Goal: Communication & Community: Answer question/provide support

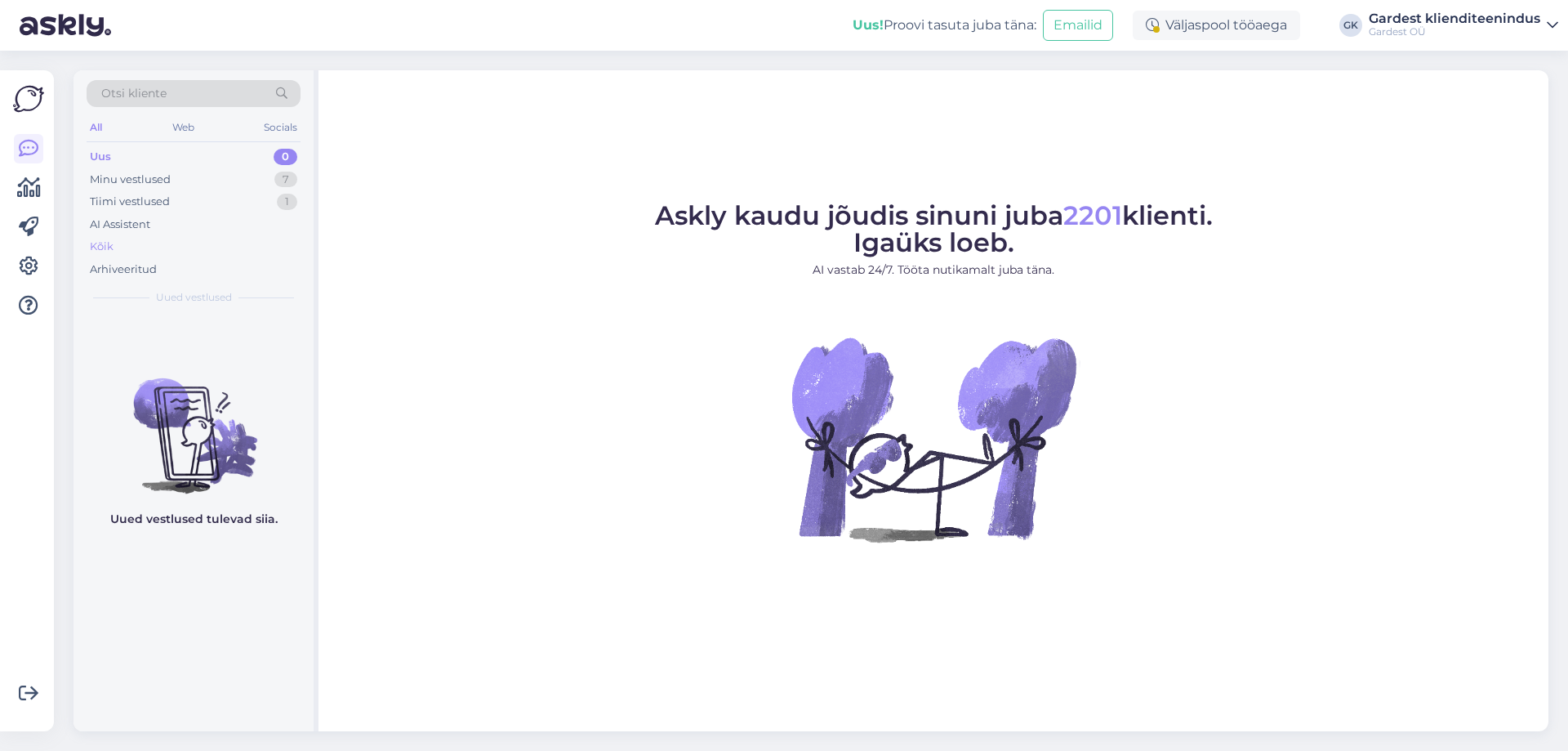
click at [120, 247] on div "Kõik" at bounding box center [193, 247] width 214 height 23
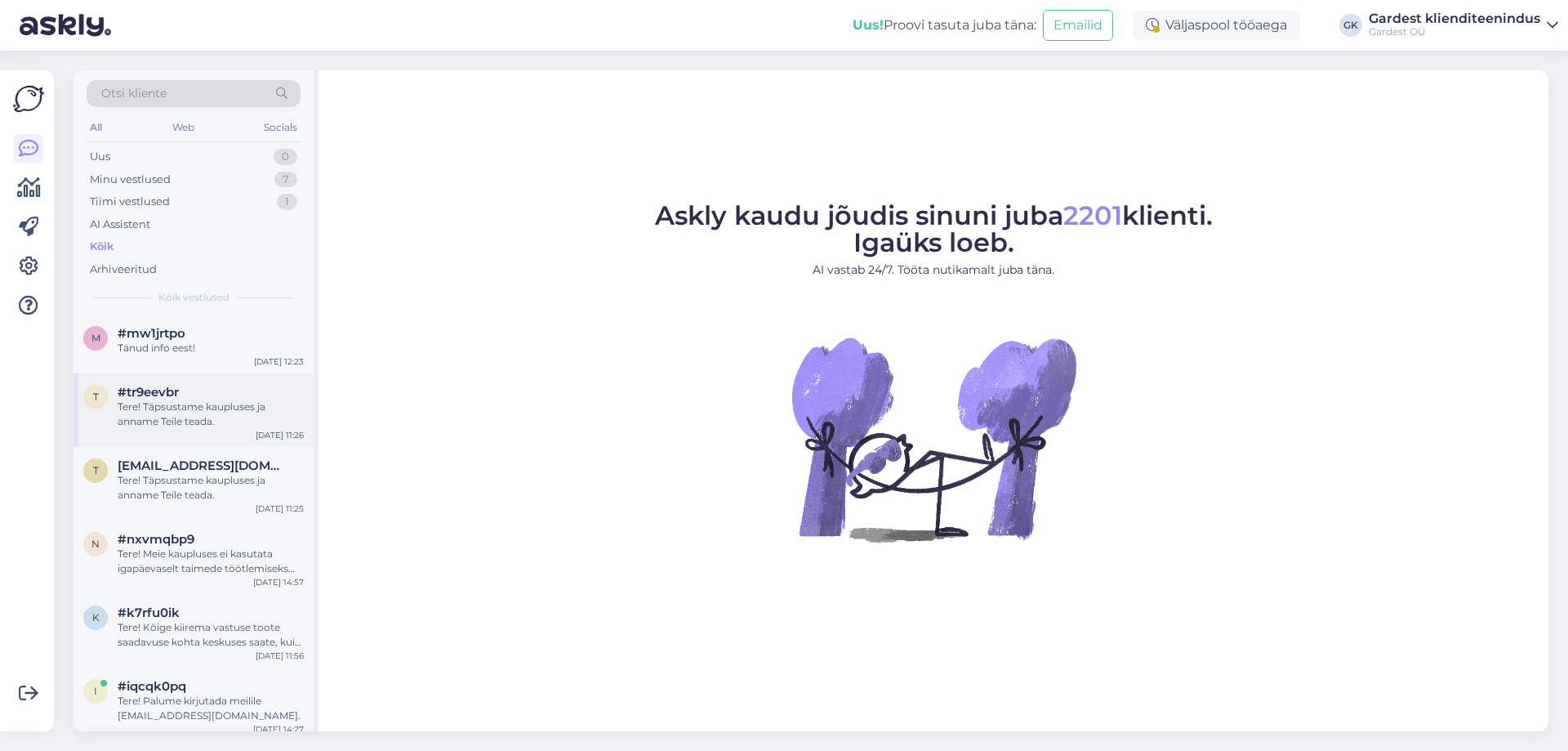
click at [190, 411] on div "Tere! Täpsustame kaupluses ja anname Teile teada." at bounding box center [210, 413] width 186 height 29
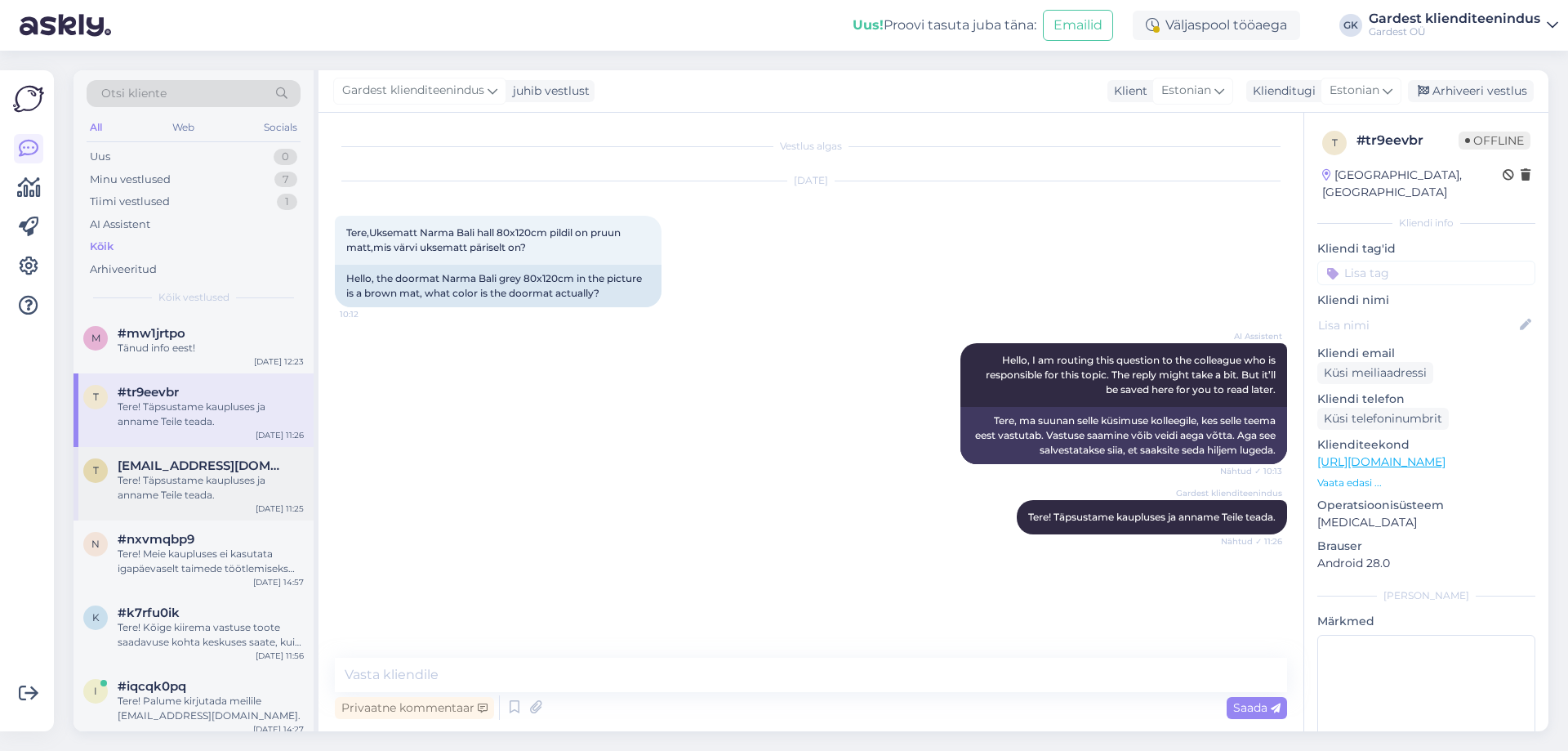
click at [192, 459] on span "[EMAIL_ADDRESS][DOMAIN_NAME]" at bounding box center [202, 465] width 170 height 15
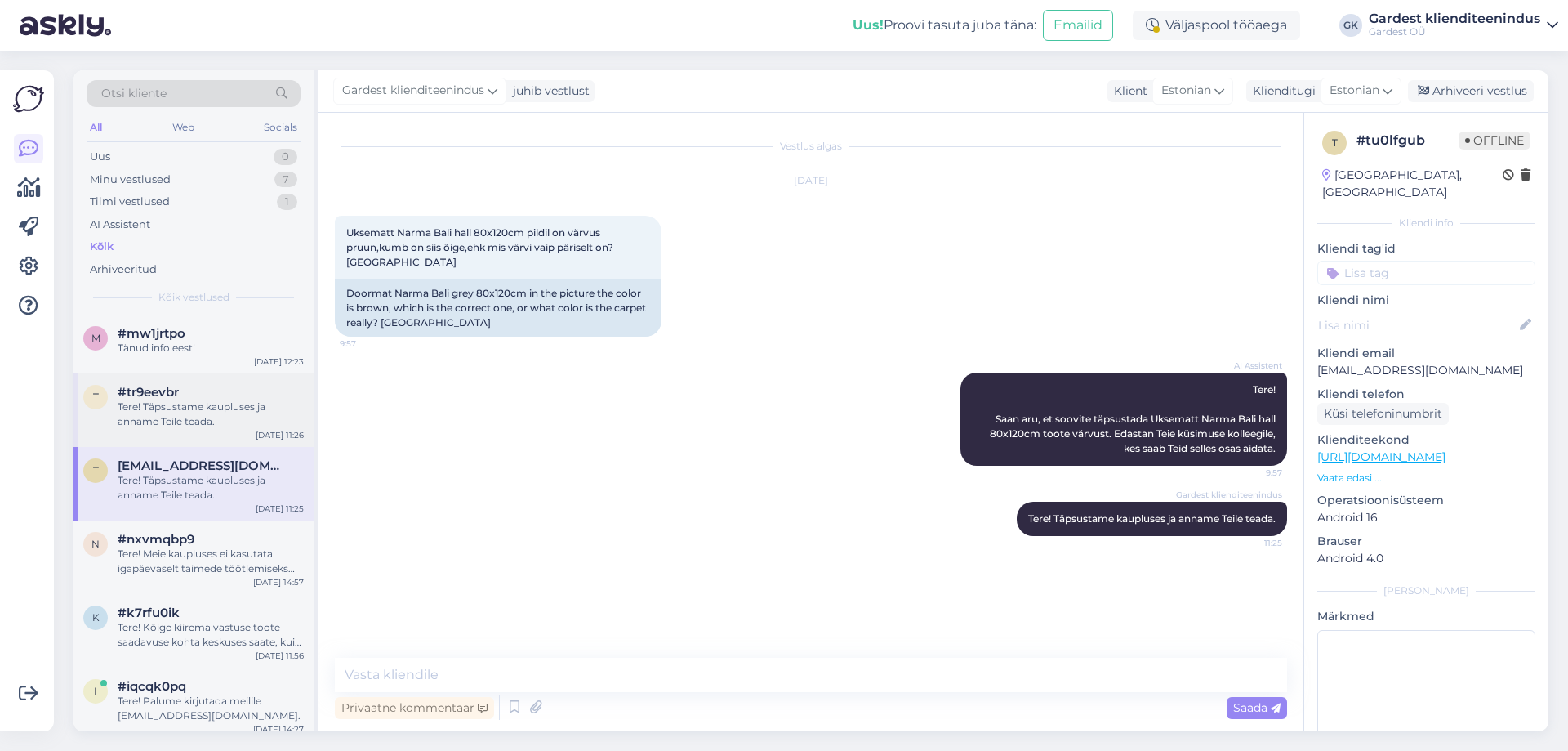
click at [186, 421] on div "Tere! Täpsustame kaupluses ja anname Teile teada." at bounding box center [210, 413] width 186 height 29
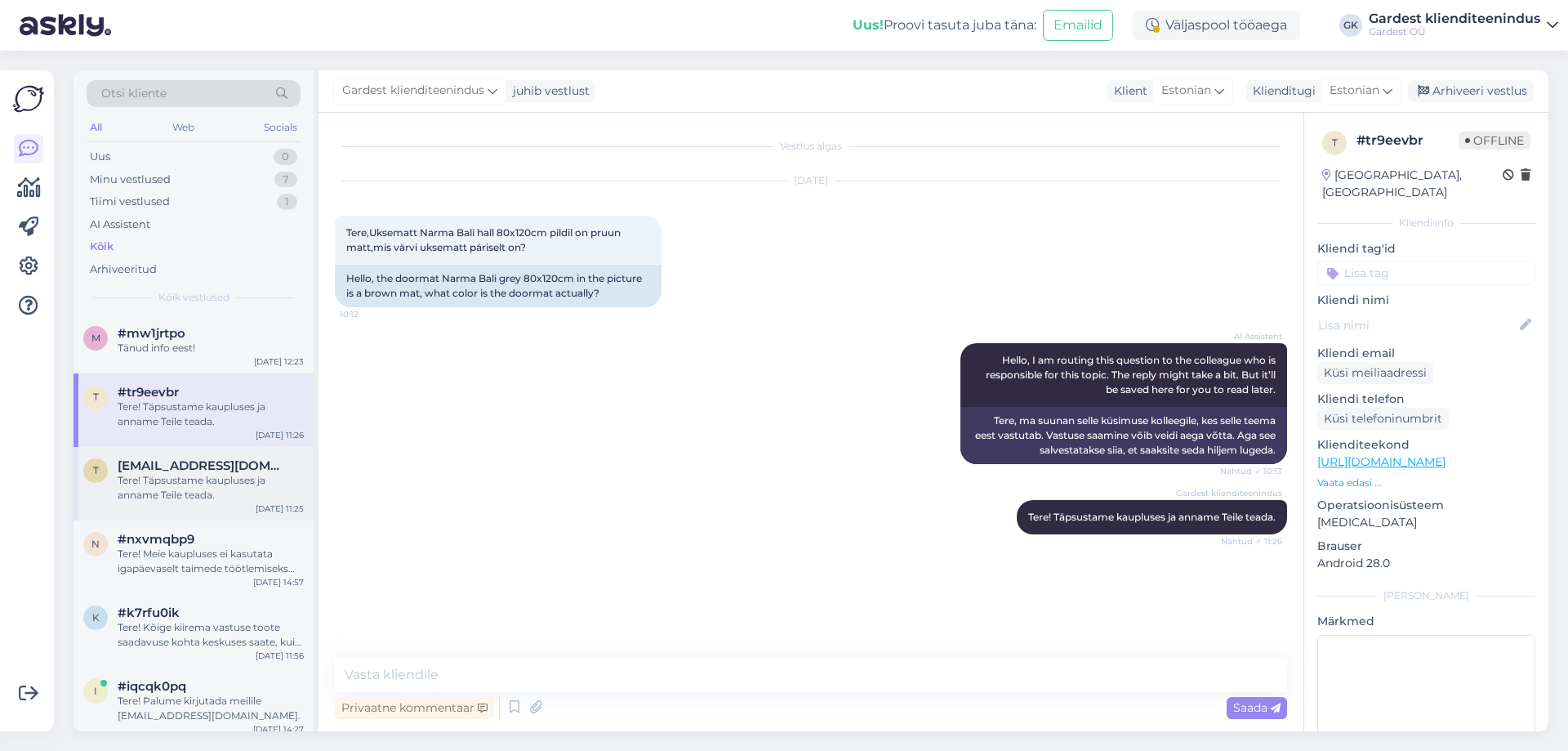
click at [199, 465] on span "[EMAIL_ADDRESS][DOMAIN_NAME]" at bounding box center [202, 465] width 170 height 15
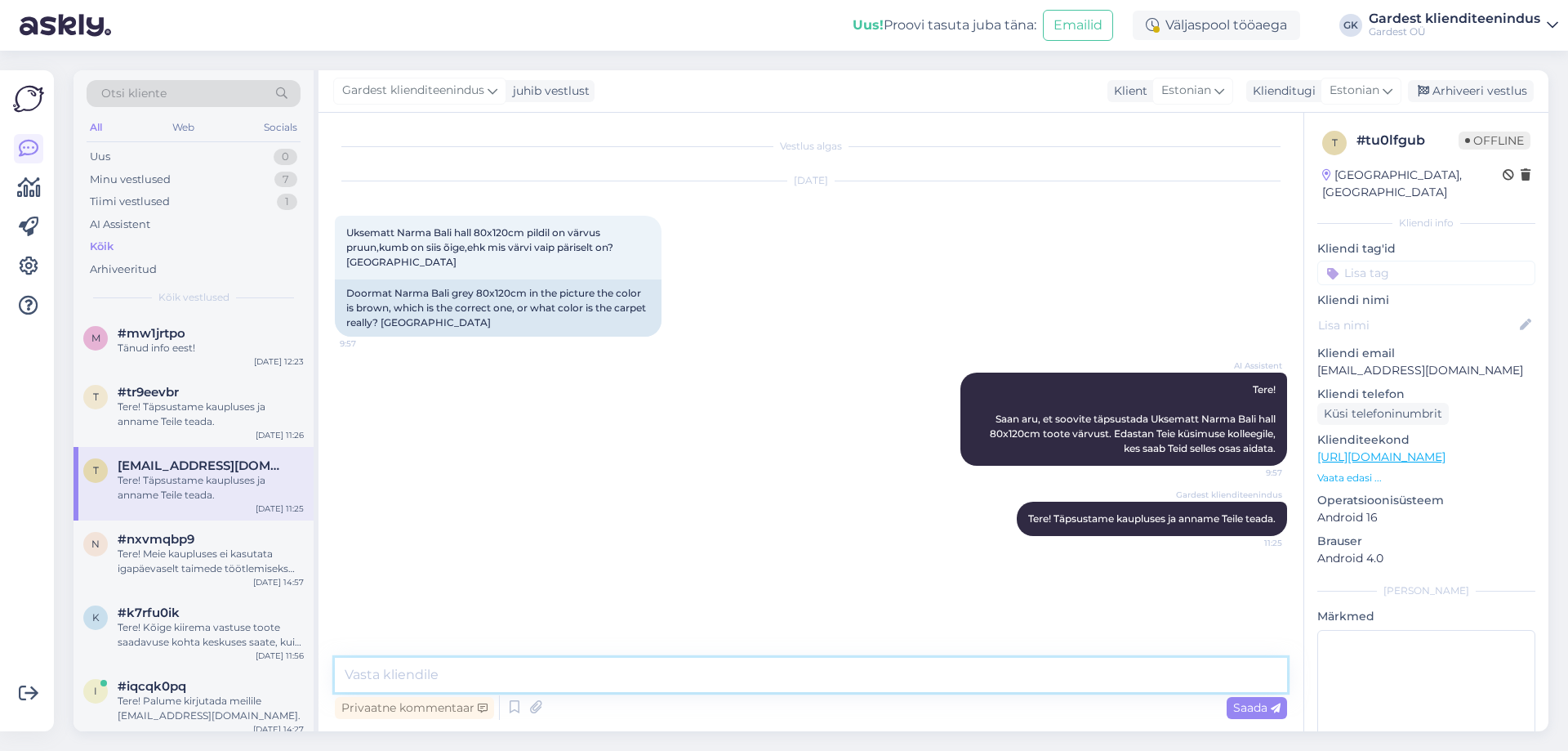
click at [573, 673] on textarea at bounding box center [810, 674] width 952 height 34
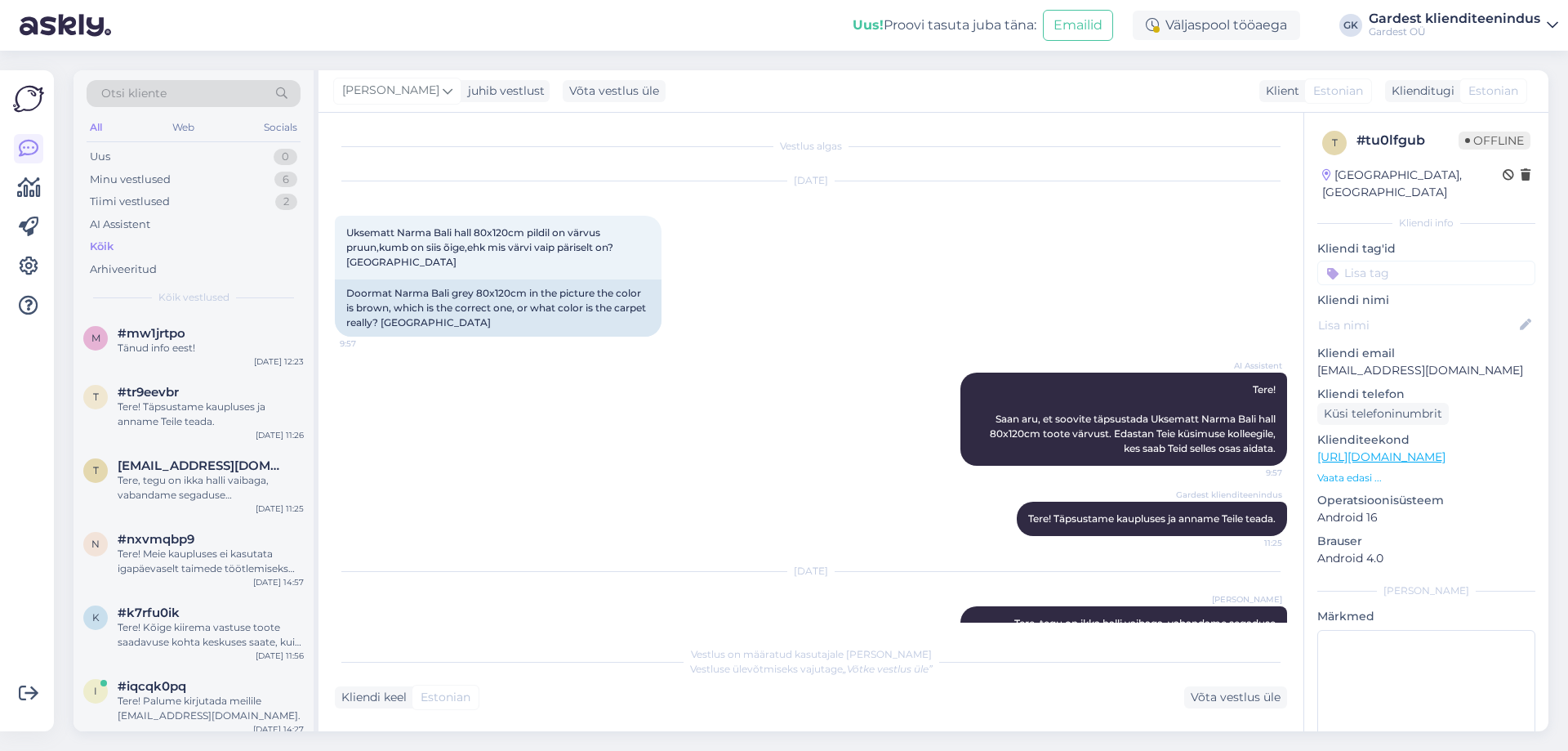
scroll to position [36, 0]
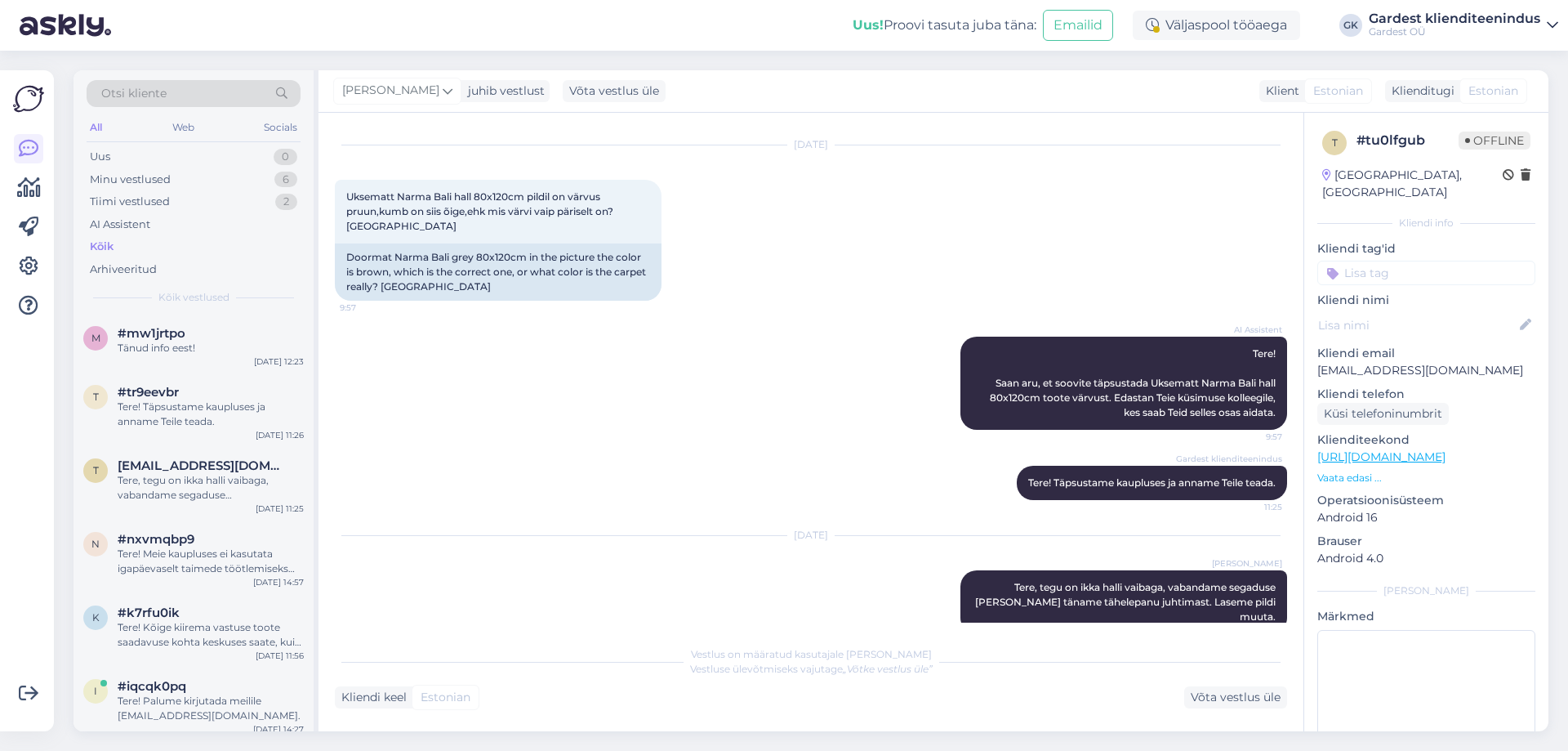
click at [107, 253] on div "Kõik" at bounding box center [101, 247] width 24 height 17
click at [166, 569] on div "Tere! Meie kaupluses ei kasutata igapäevaselt taimede töötlemiseks keemilisi pe…" at bounding box center [210, 561] width 186 height 29
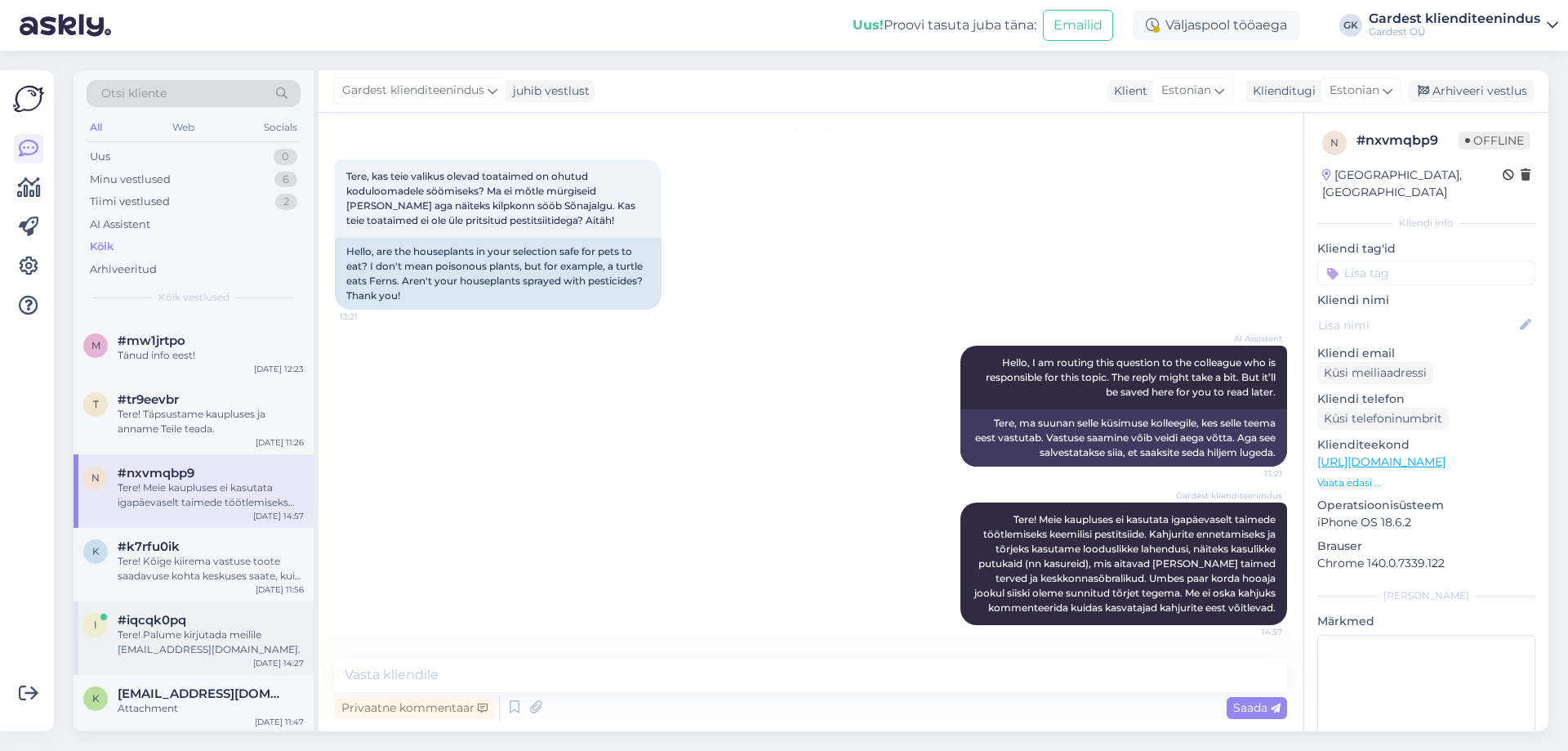
scroll to position [82, 0]
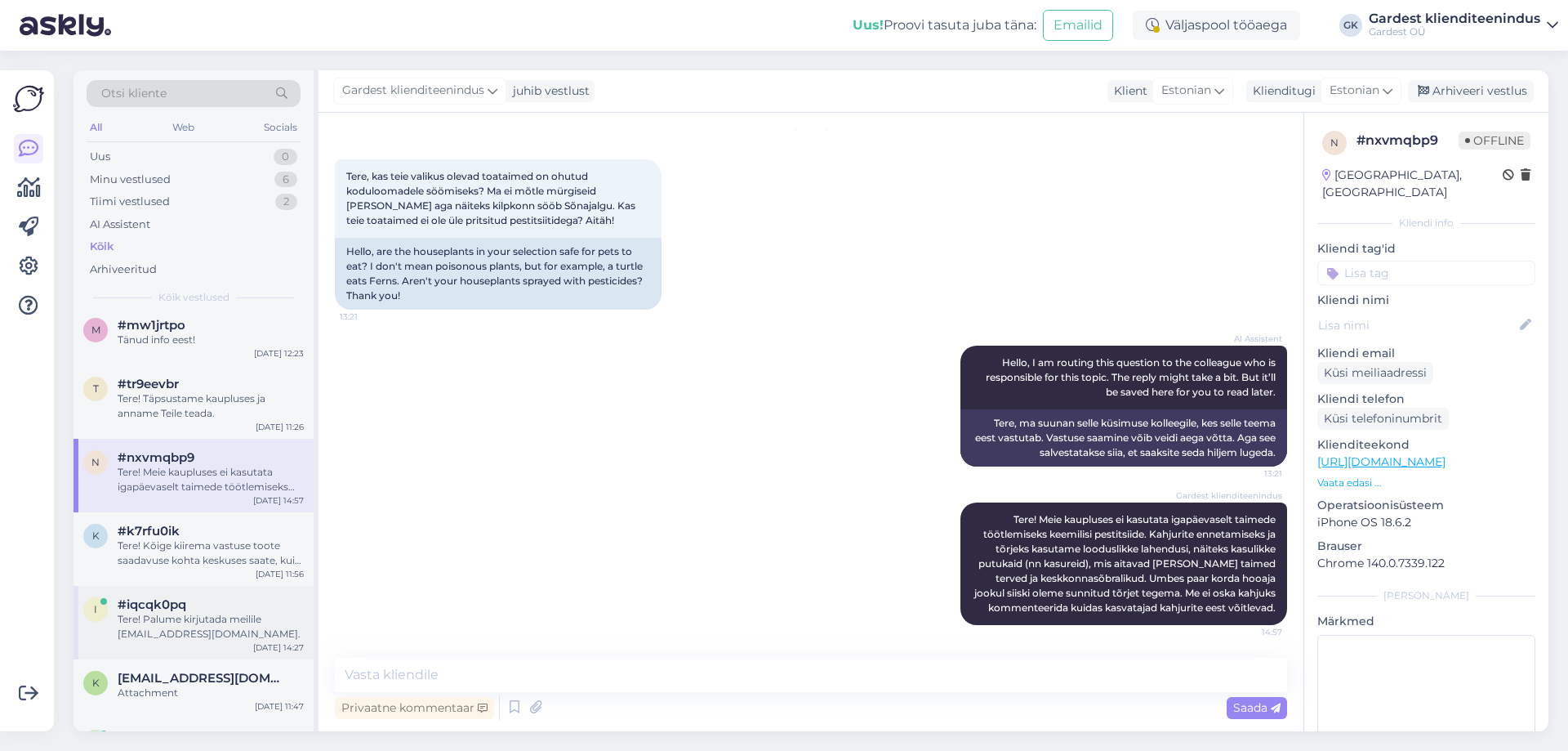
click at [172, 613] on div "Tere! Palume kirjutada meilile [EMAIL_ADDRESS][DOMAIN_NAME]." at bounding box center [210, 626] width 186 height 29
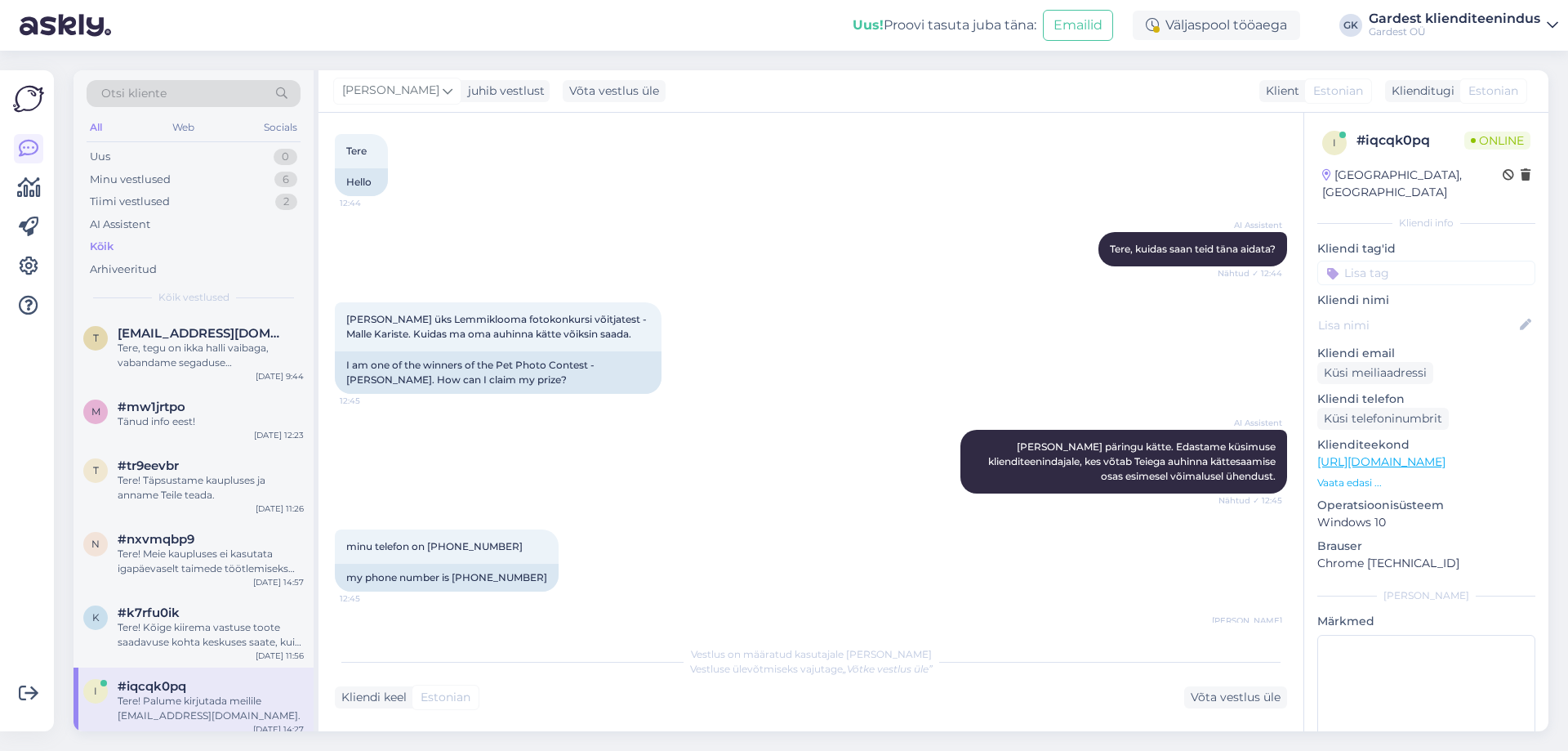
scroll to position [139, 0]
